Goal: Check status: Check status

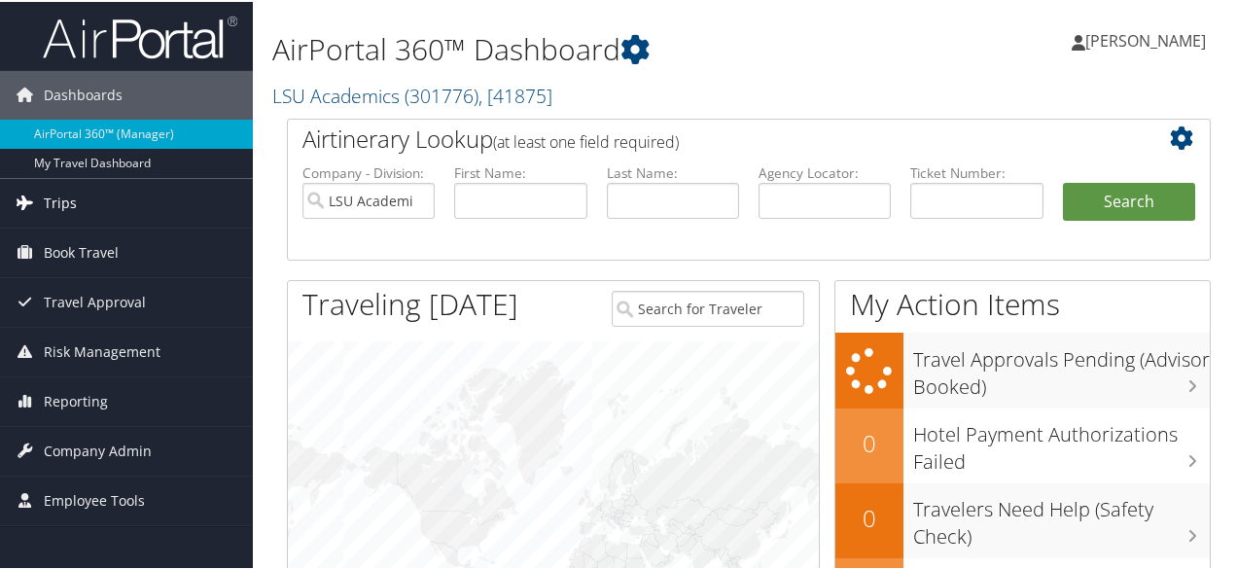
click at [81, 191] on link "Trips" at bounding box center [126, 201] width 253 height 49
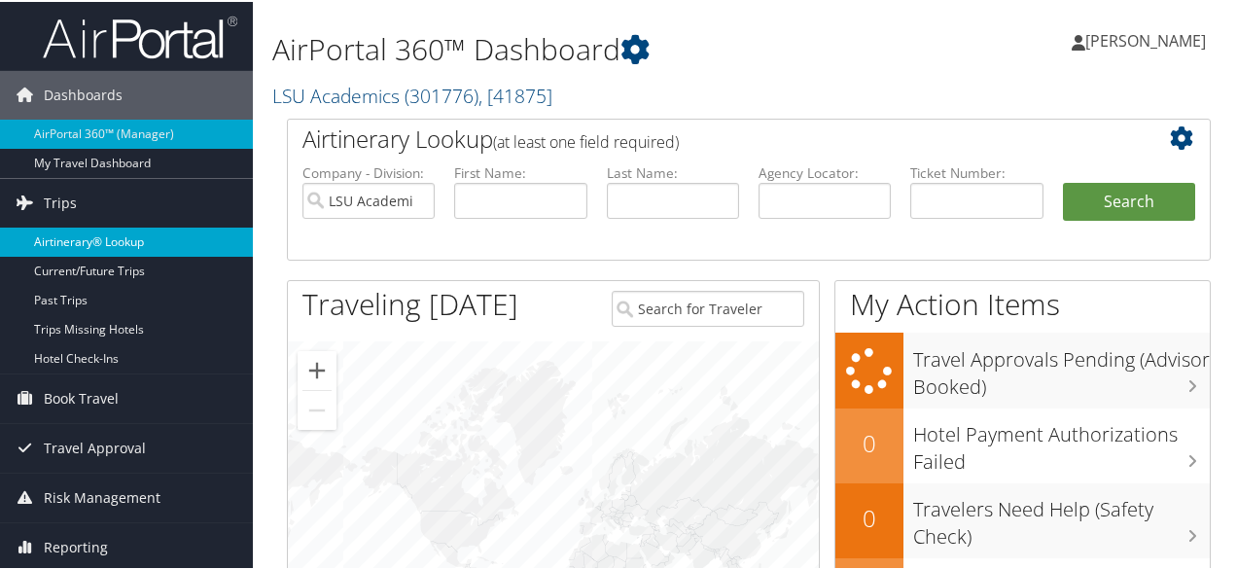
click at [113, 230] on link "Airtinerary® Lookup" at bounding box center [126, 240] width 253 height 29
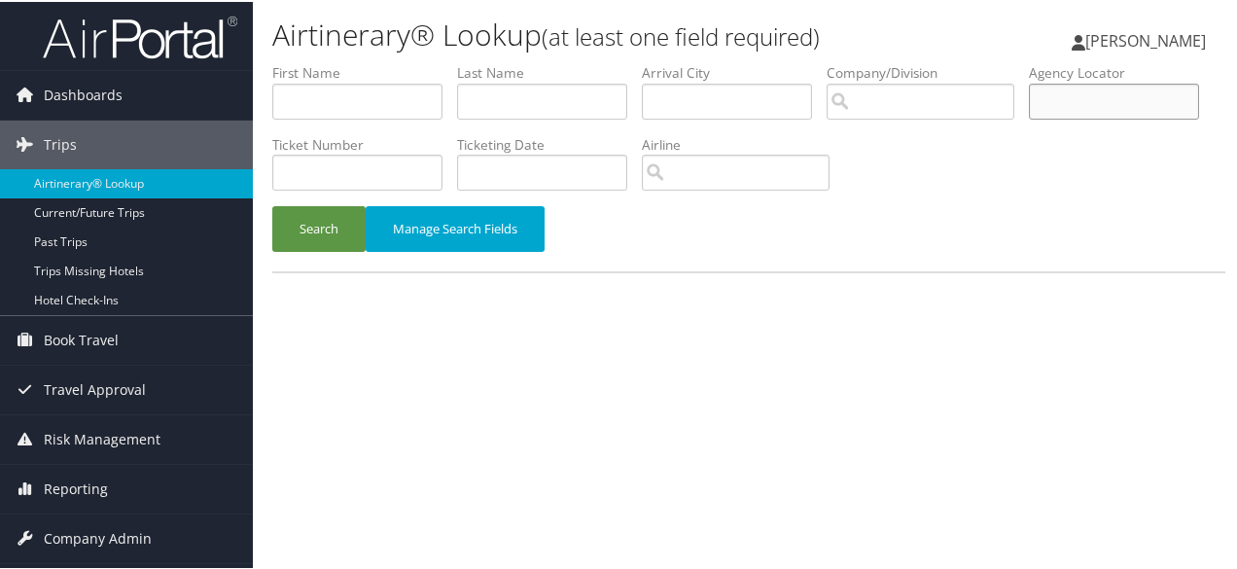
click at [1029, 118] on input "text" at bounding box center [1114, 100] width 170 height 36
type input "c9slh2"
click at [272, 204] on button "Search" at bounding box center [318, 227] width 93 height 46
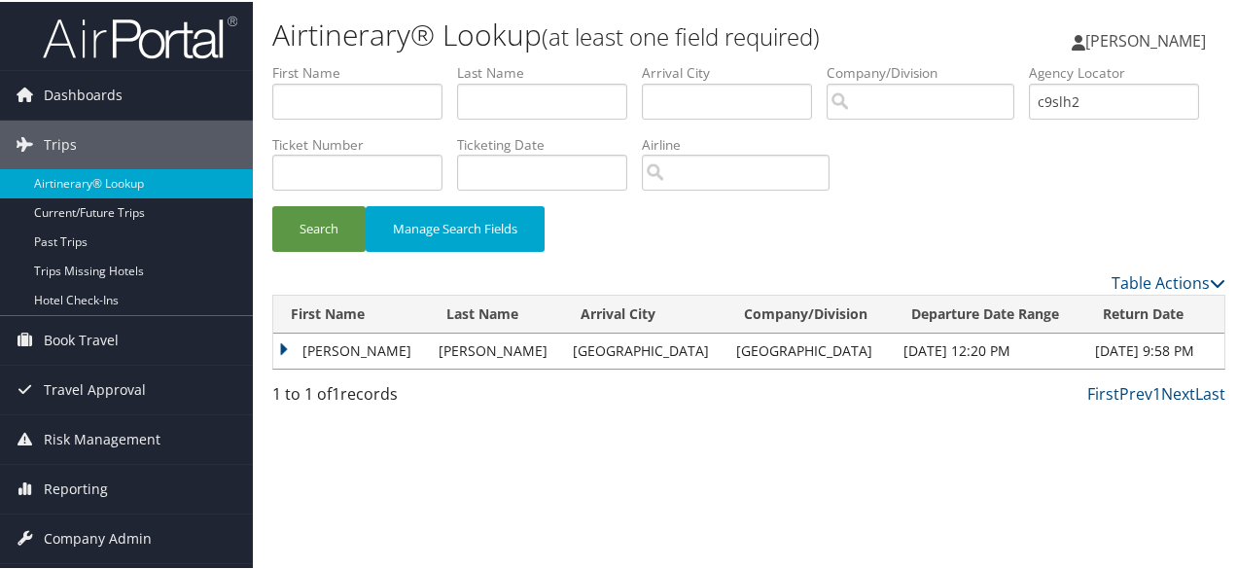
click at [311, 340] on td "[PERSON_NAME]" at bounding box center [351, 349] width 156 height 35
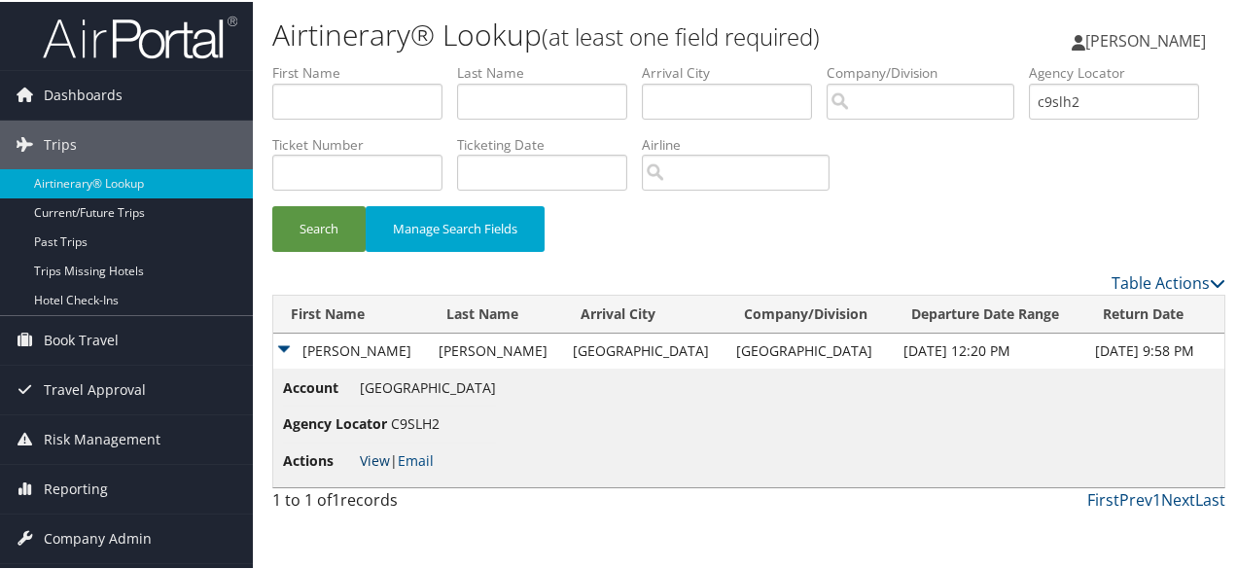
click at [377, 458] on link "View" at bounding box center [375, 458] width 30 height 18
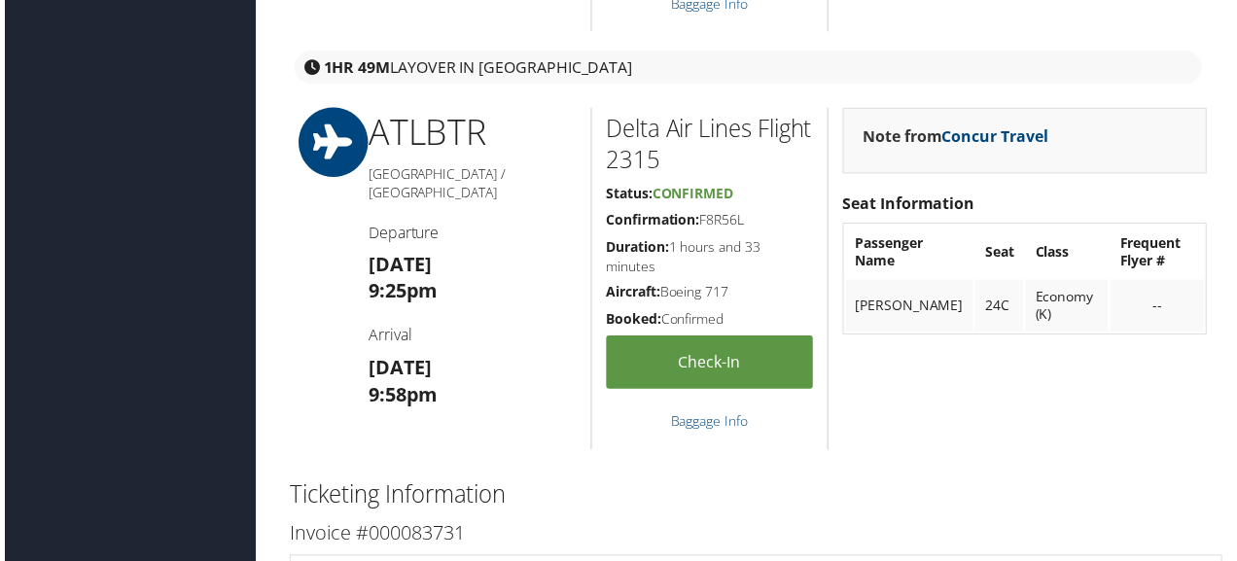
scroll to position [1945, 0]
